Goal: Task Accomplishment & Management: Manage account settings

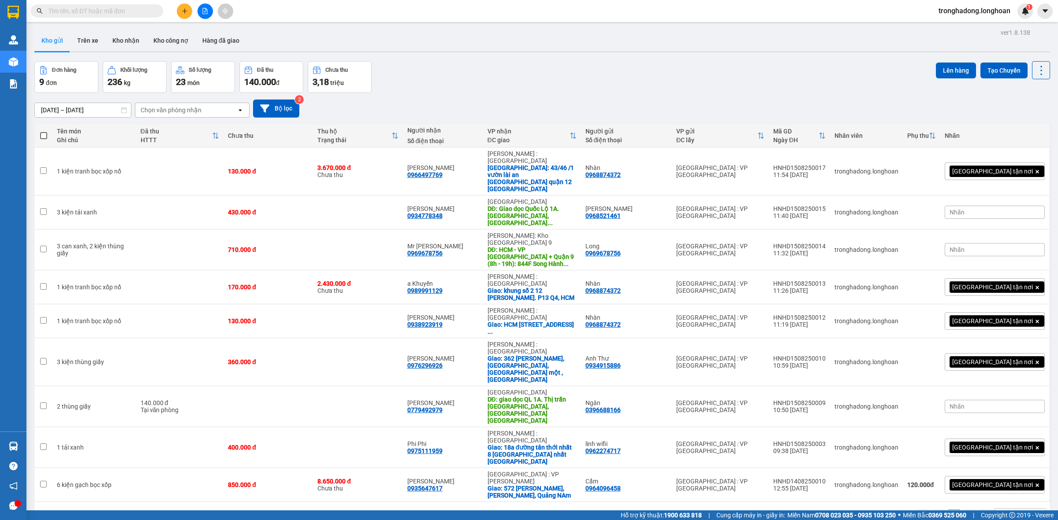
click at [140, 14] on input "text" at bounding box center [100, 11] width 104 height 10
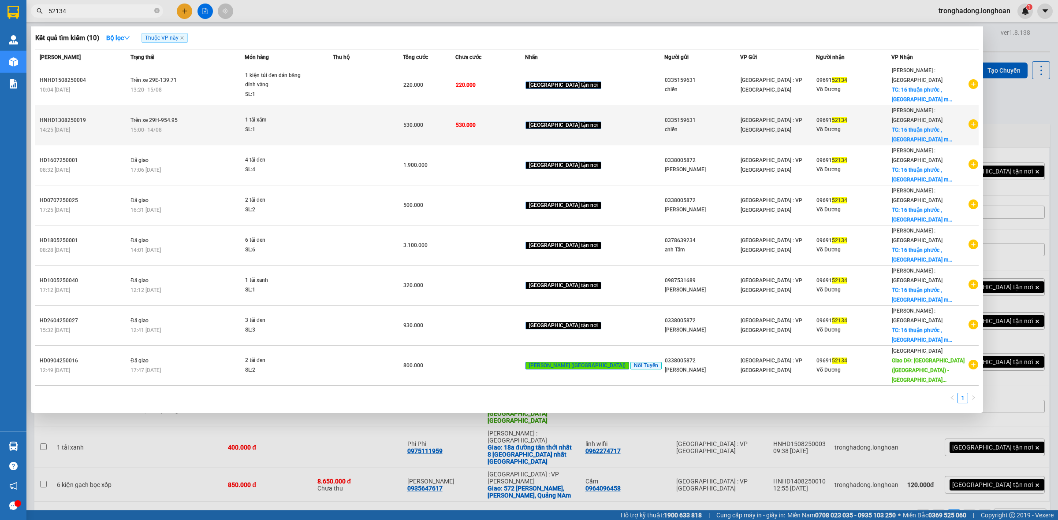
type input "52134"
click at [311, 125] on div "SL: 1" at bounding box center [278, 130] width 66 height 10
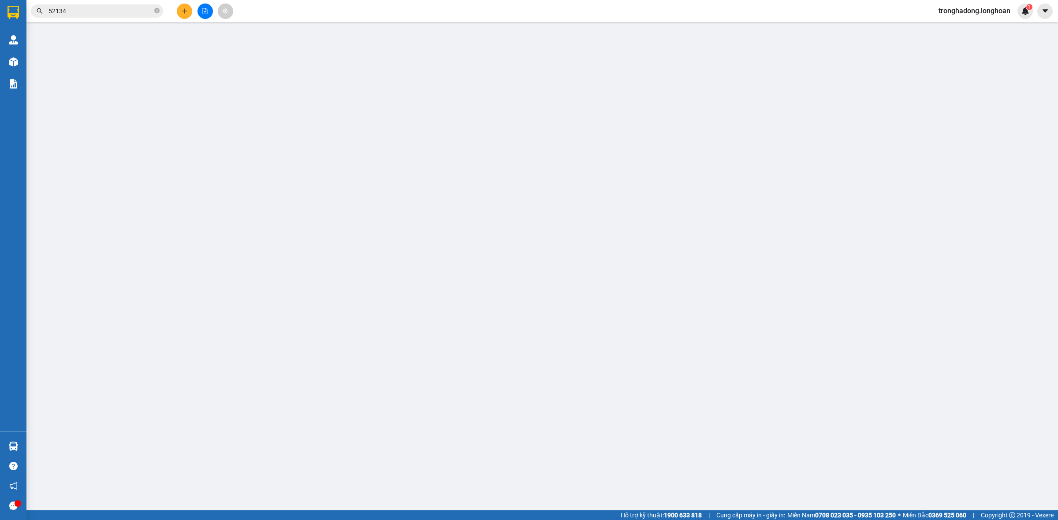
type input "0335159631"
type input "chiến"
type input "0969152134"
type input "Võ Dương"
checkbox input "true"
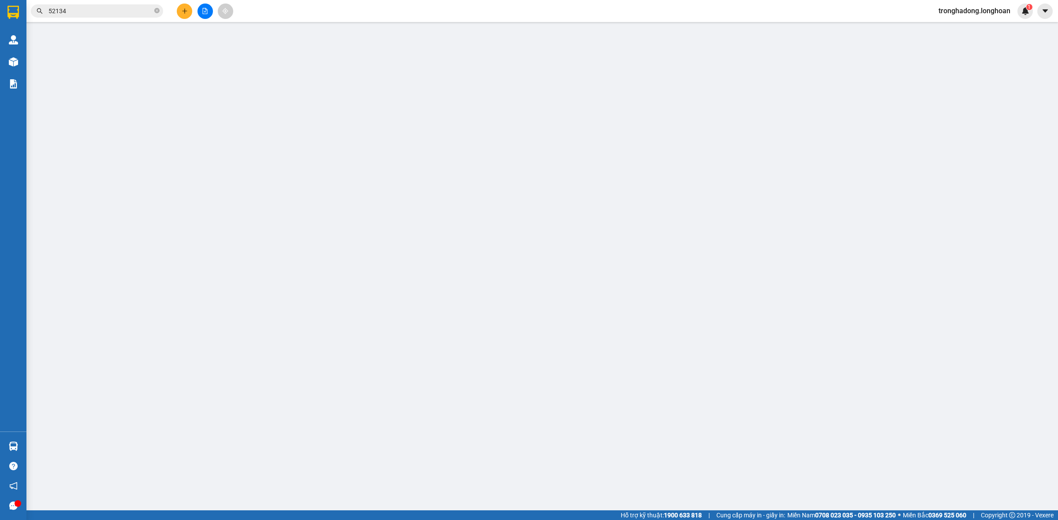
type input "16 thuận phước , [GEOGRAPHIC_DATA] , [GEOGRAPHIC_DATA] , [GEOGRAPHIC_DATA]"
type input "530.000"
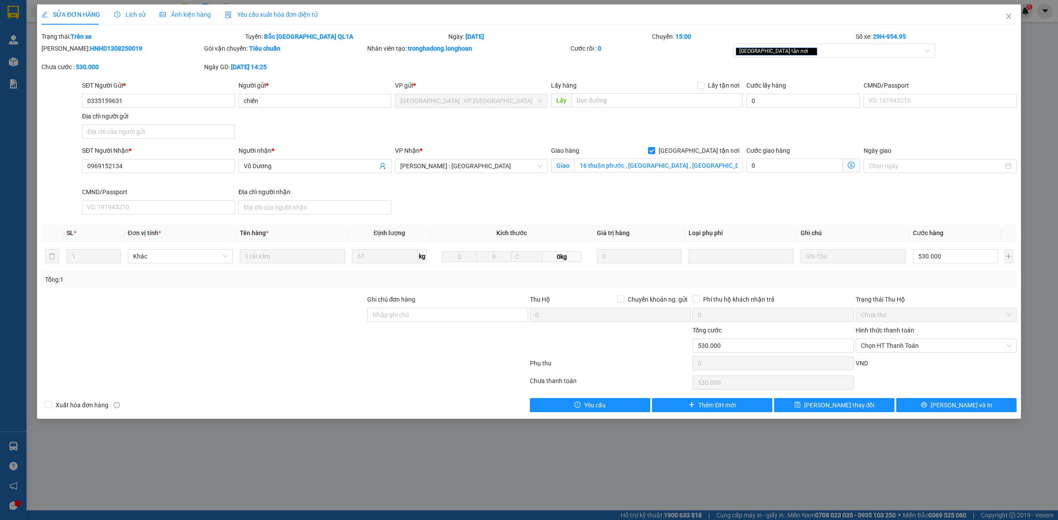
click at [131, 19] on div "Lịch sử" at bounding box center [129, 15] width 31 height 10
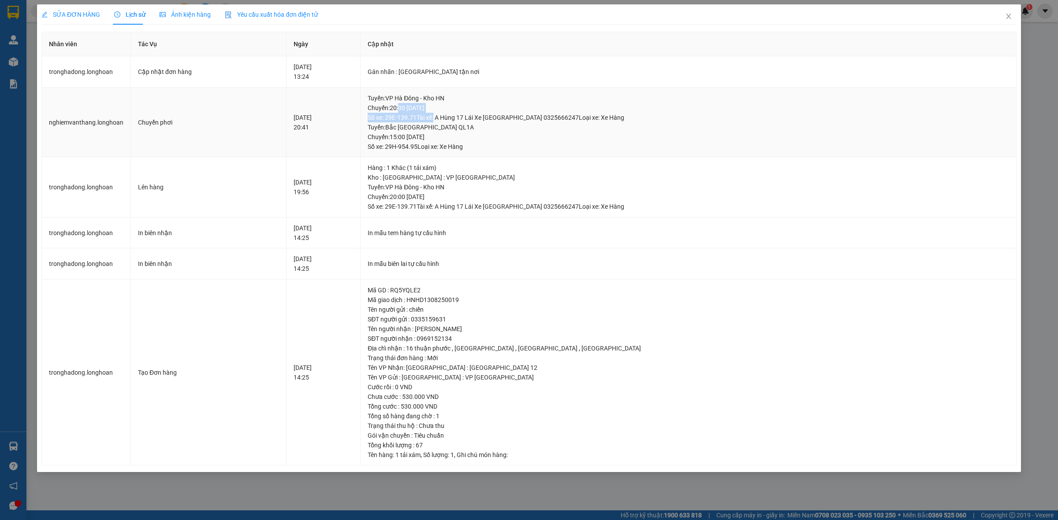
drag, startPoint x: 459, startPoint y: 107, endPoint x: 541, endPoint y: 122, distance: 83.4
click at [520, 122] on div "Tuyến : VP Hà Đông - Kho HN Chuyến: 20:00 [DATE] Số xe: 29E-139.71 Tài xế: A Hù…" at bounding box center [687, 122] width 641 height 58
click at [549, 124] on div "Tuyến : [GEOGRAPHIC_DATA] QL1A Chuyến: 15:00 [DATE] Số xe: 29H-954.95 Loại xe: …" at bounding box center [687, 136] width 641 height 29
drag, startPoint x: 505, startPoint y: 131, endPoint x: 449, endPoint y: 130, distance: 55.5
click at [449, 130] on div "Tuyến : [GEOGRAPHIC_DATA] QL1A Chuyến: 15:00 [DATE] Số xe: 29H-954.95 Loại xe: …" at bounding box center [687, 136] width 641 height 29
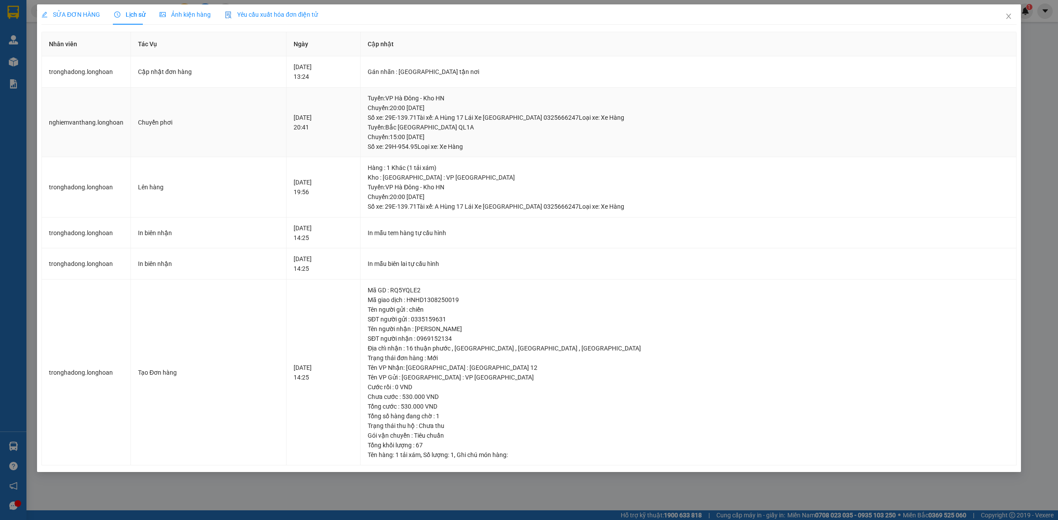
click at [468, 137] on div "Tuyến : [GEOGRAPHIC_DATA] QL1A Chuyến: 15:00 [DATE] Số xe: 29H-954.95 Loại xe: …" at bounding box center [687, 136] width 641 height 29
drag, startPoint x: 457, startPoint y: 140, endPoint x: 523, endPoint y: 142, distance: 65.3
click at [516, 143] on div "Tuyến : [GEOGRAPHIC_DATA] QL1A Chuyến: 15:00 [DATE] Số xe: 29H-954.95 Loại xe: …" at bounding box center [687, 136] width 641 height 29
click at [527, 142] on div "Tuyến : [GEOGRAPHIC_DATA] QL1A Chuyến: 15:00 [DATE] Số xe: 29H-954.95 Loại xe: …" at bounding box center [687, 136] width 641 height 29
drag, startPoint x: 516, startPoint y: 141, endPoint x: 456, endPoint y: 142, distance: 59.5
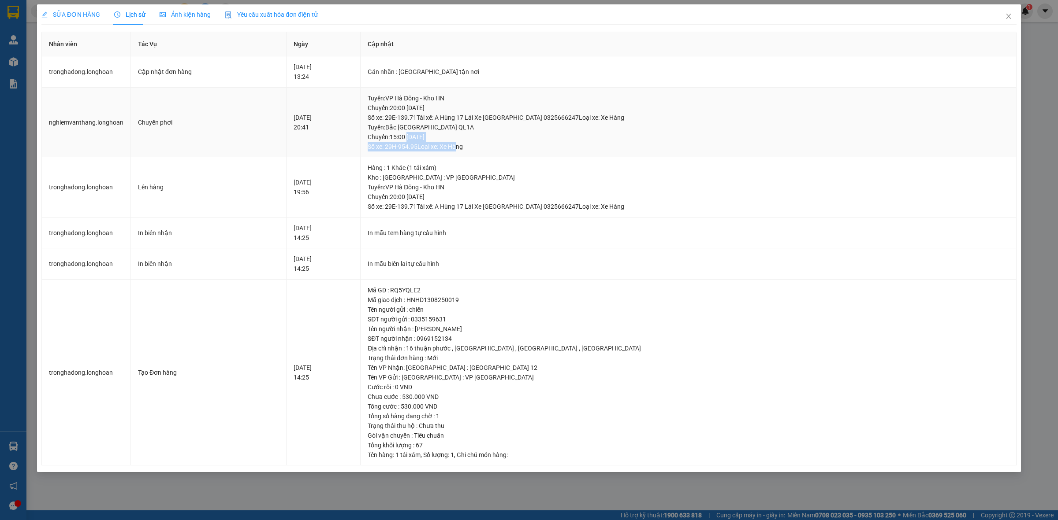
click at [458, 141] on div "Tuyến : [GEOGRAPHIC_DATA] QL1A Chuyến: 15:00 [DATE] Số xe: 29H-954.95 Loại xe: …" at bounding box center [687, 136] width 641 height 29
click at [516, 146] on div "Tuyến : [GEOGRAPHIC_DATA] QL1A Chuyến: 15:00 [DATE] Số xe: 29H-954.95 Loại xe: …" at bounding box center [687, 136] width 641 height 29
